Goal: Information Seeking & Learning: Learn about a topic

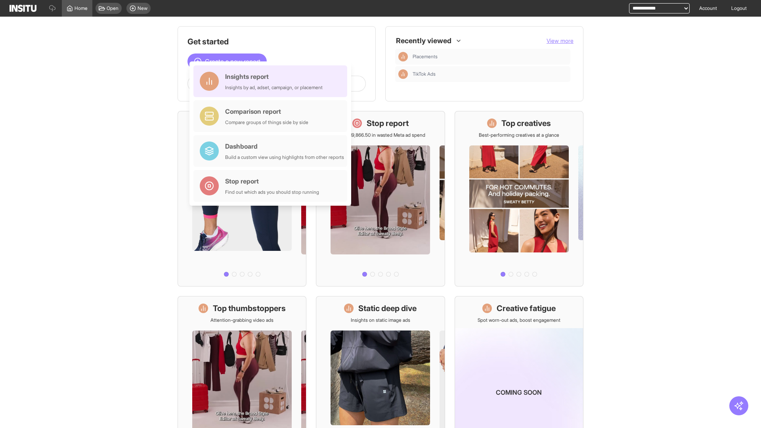
click at [272, 81] on div "Insights report Insights by ad, adset, campaign, or placement" at bounding box center [273, 81] width 97 height 19
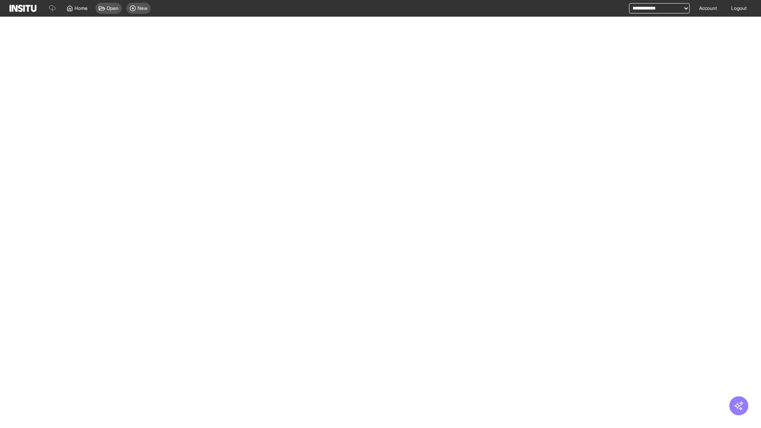
select select "**"
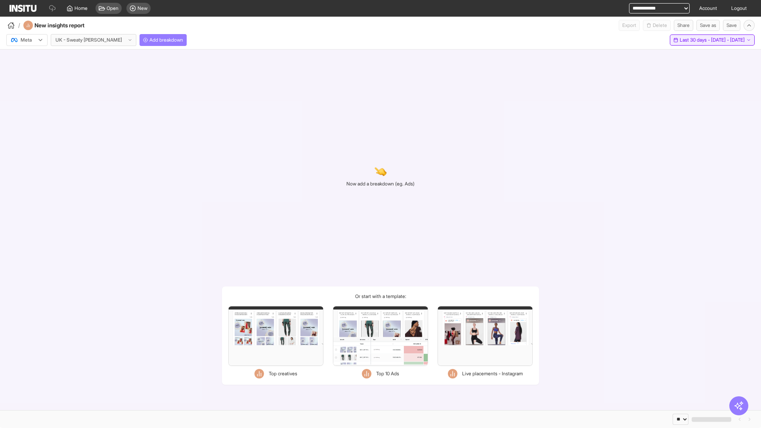
click at [697, 40] on span "Last 30 days - [DATE] - [DATE]" at bounding box center [711, 40] width 65 height 6
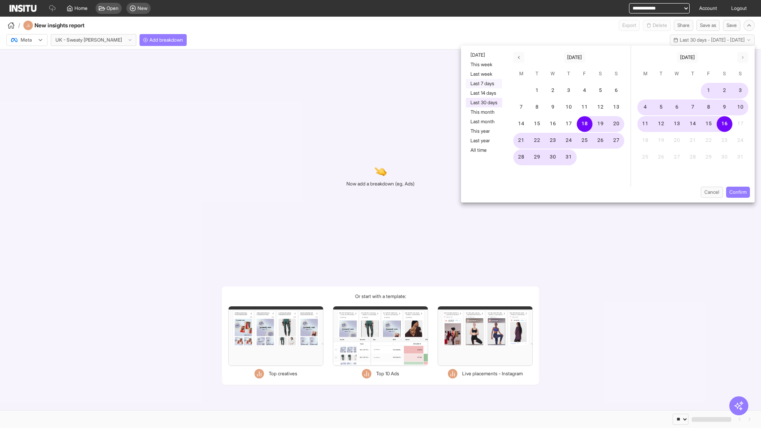
click at [483, 84] on button "Last 7 days" at bounding box center [483, 84] width 36 height 10
